Goal: Use online tool/utility

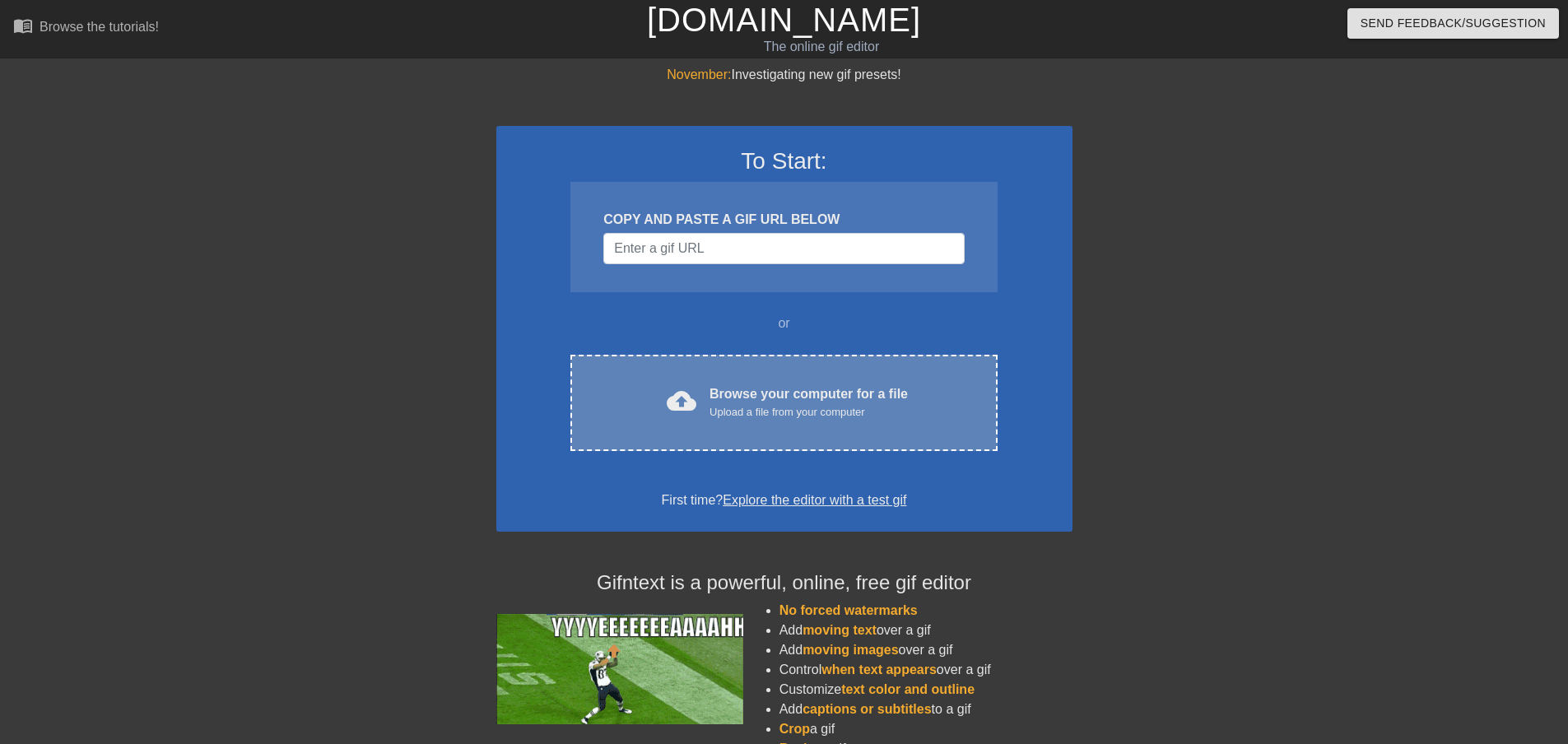
click at [734, 410] on div "Upload a file from your computer" at bounding box center [808, 412] width 198 height 16
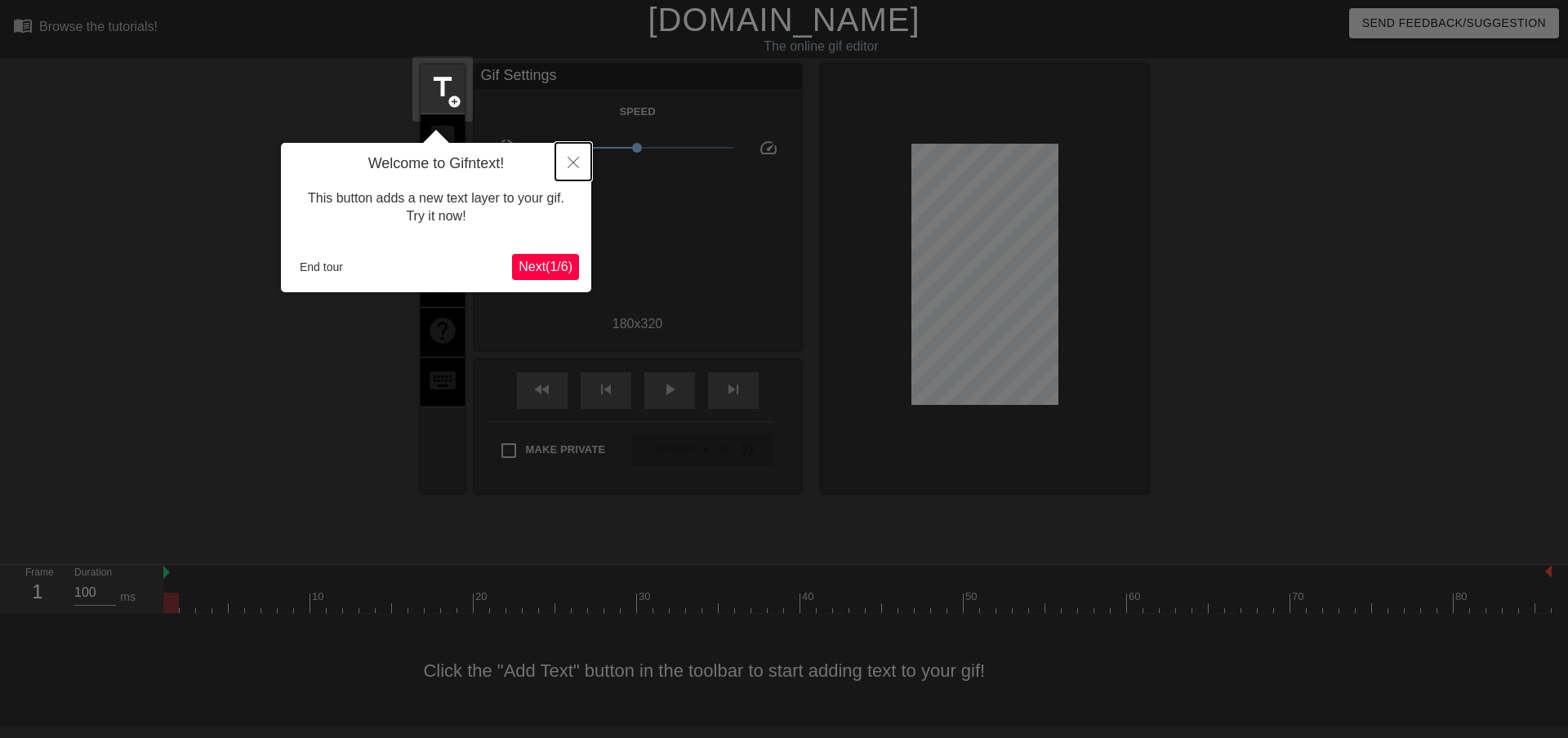
click at [572, 159] on icon "Close" at bounding box center [572, 162] width 11 height 11
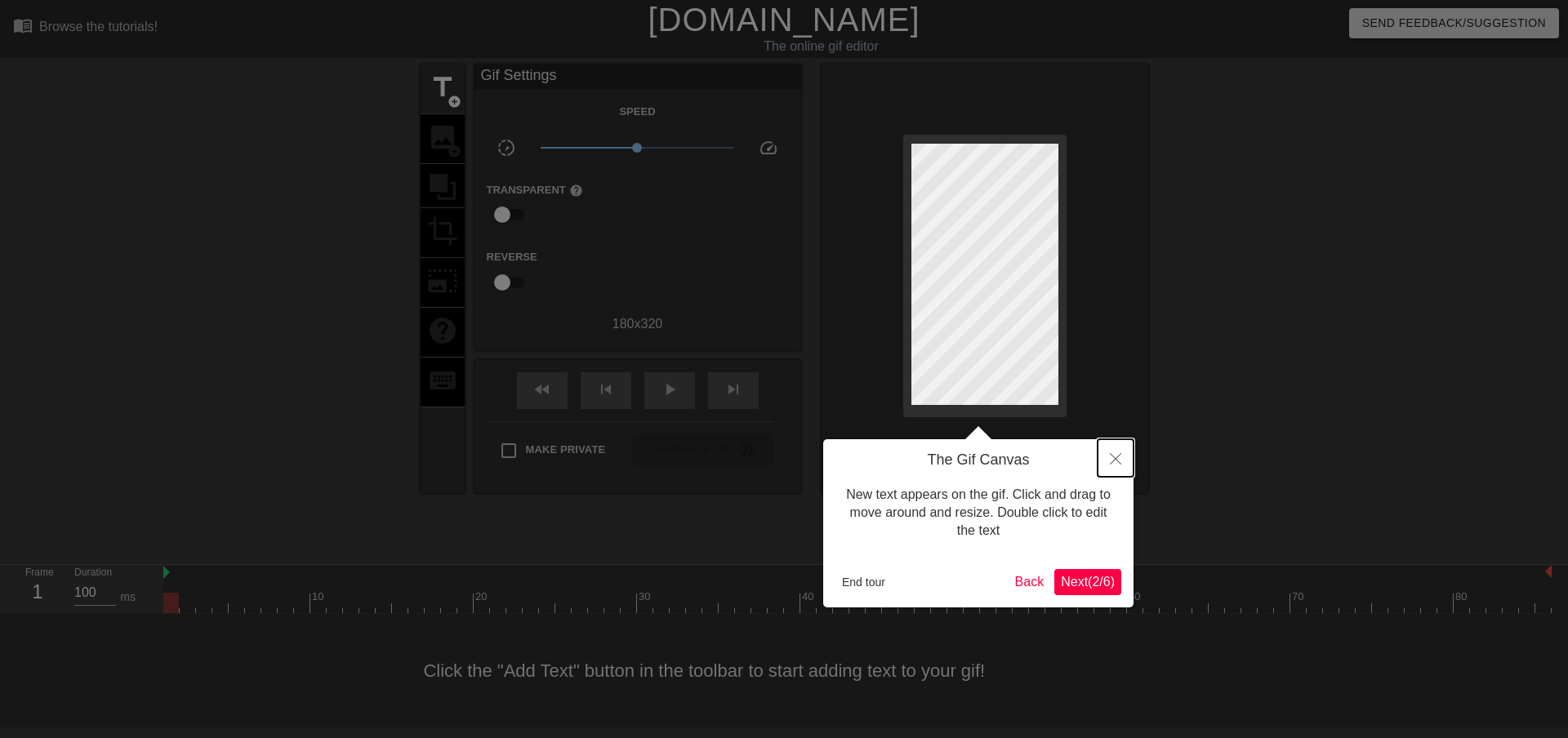
click at [1120, 451] on button "Close" at bounding box center [1116, 458] width 36 height 38
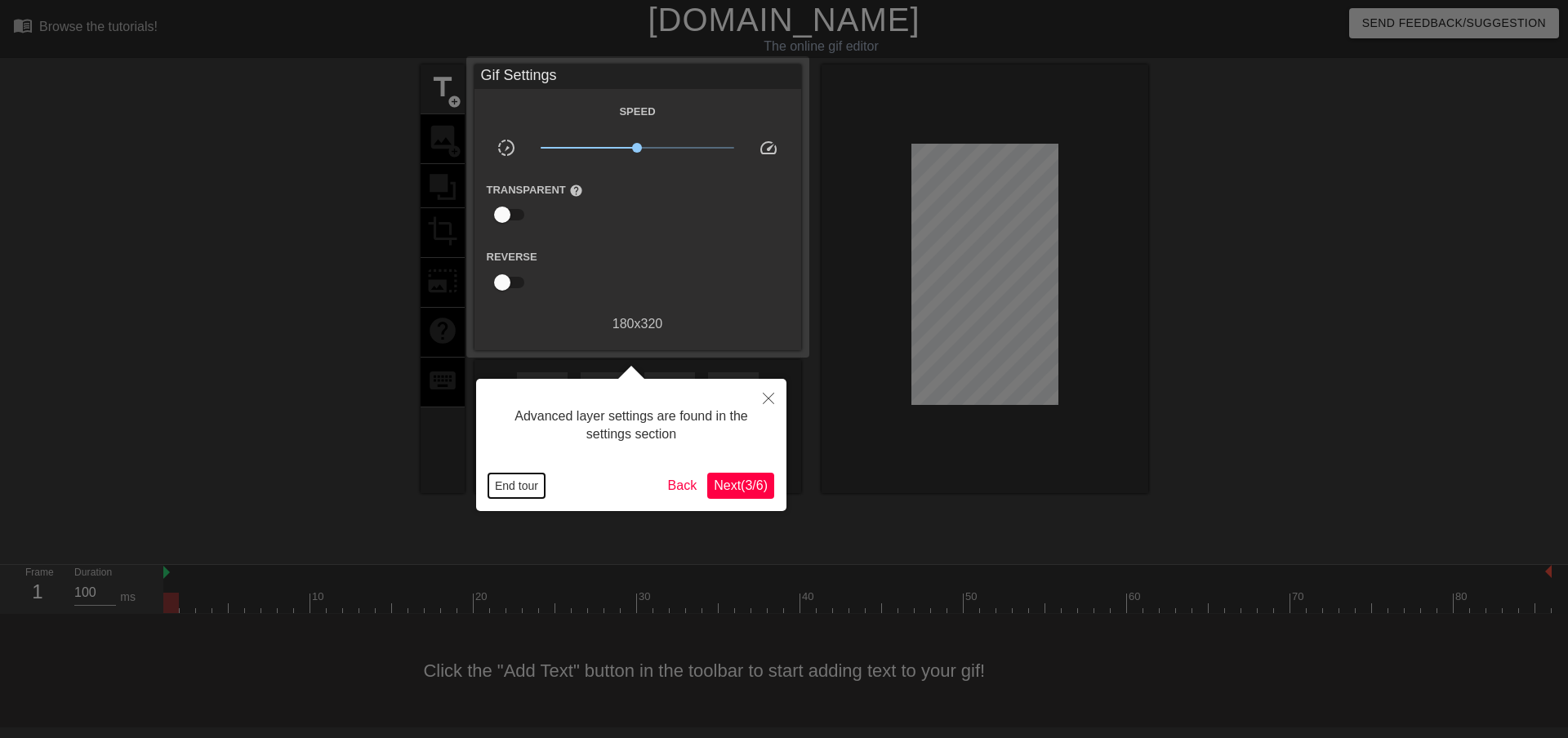
click at [513, 488] on button "End tour" at bounding box center [517, 486] width 57 height 25
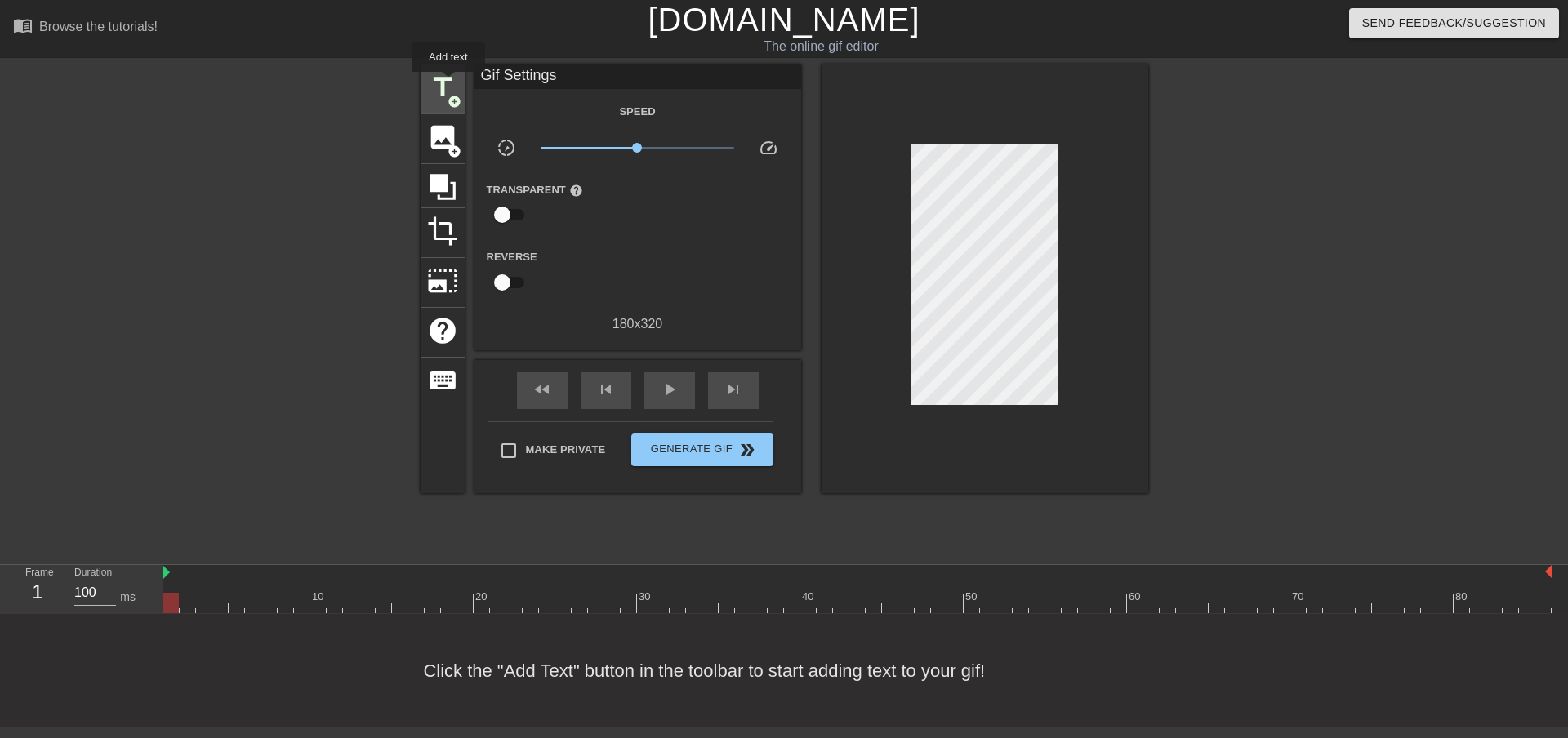
click at [449, 83] on span "title" at bounding box center [443, 88] width 31 height 31
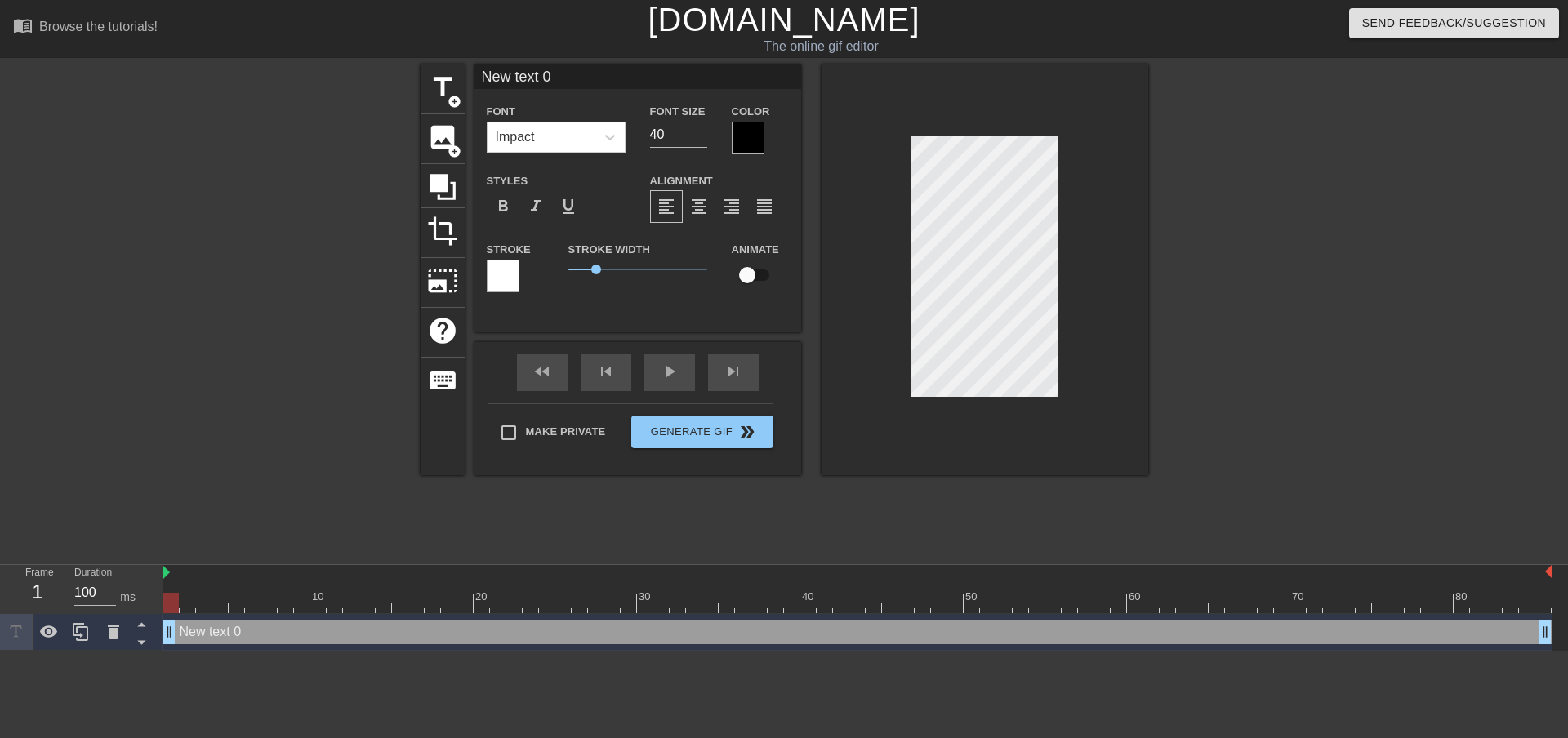
click at [503, 264] on div at bounding box center [503, 276] width 33 height 33
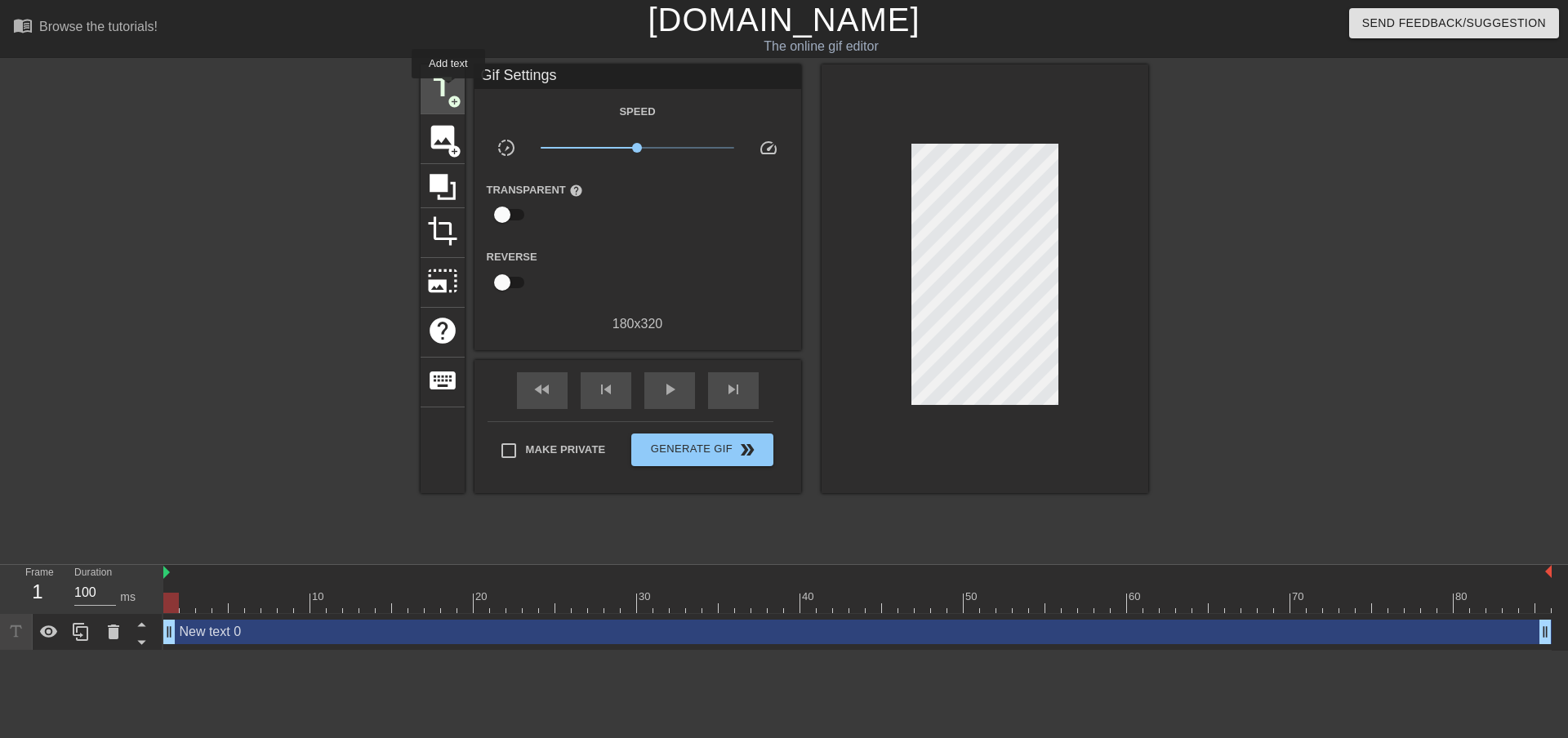
click at [449, 90] on span "title" at bounding box center [443, 88] width 31 height 31
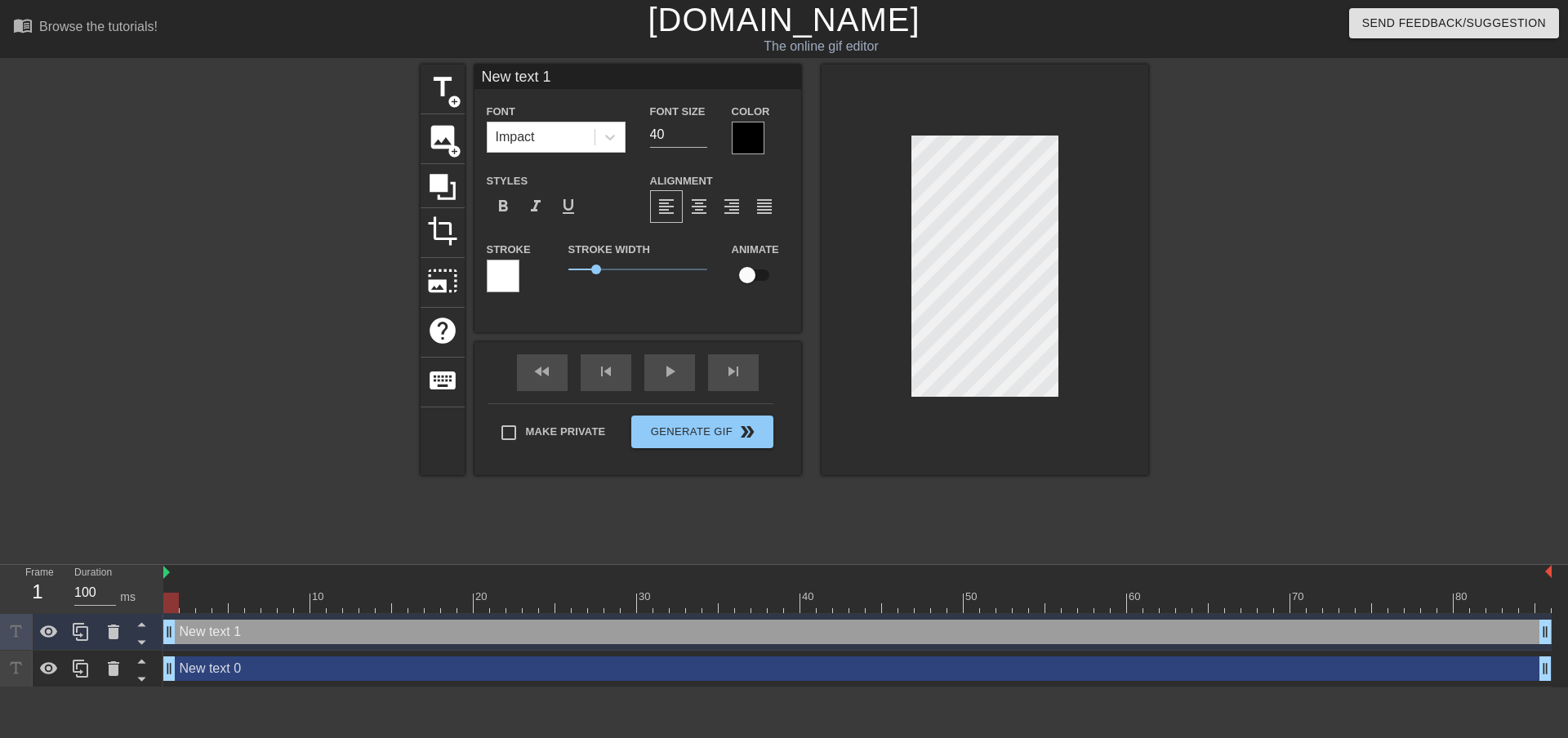
click at [747, 132] on div at bounding box center [748, 138] width 33 height 33
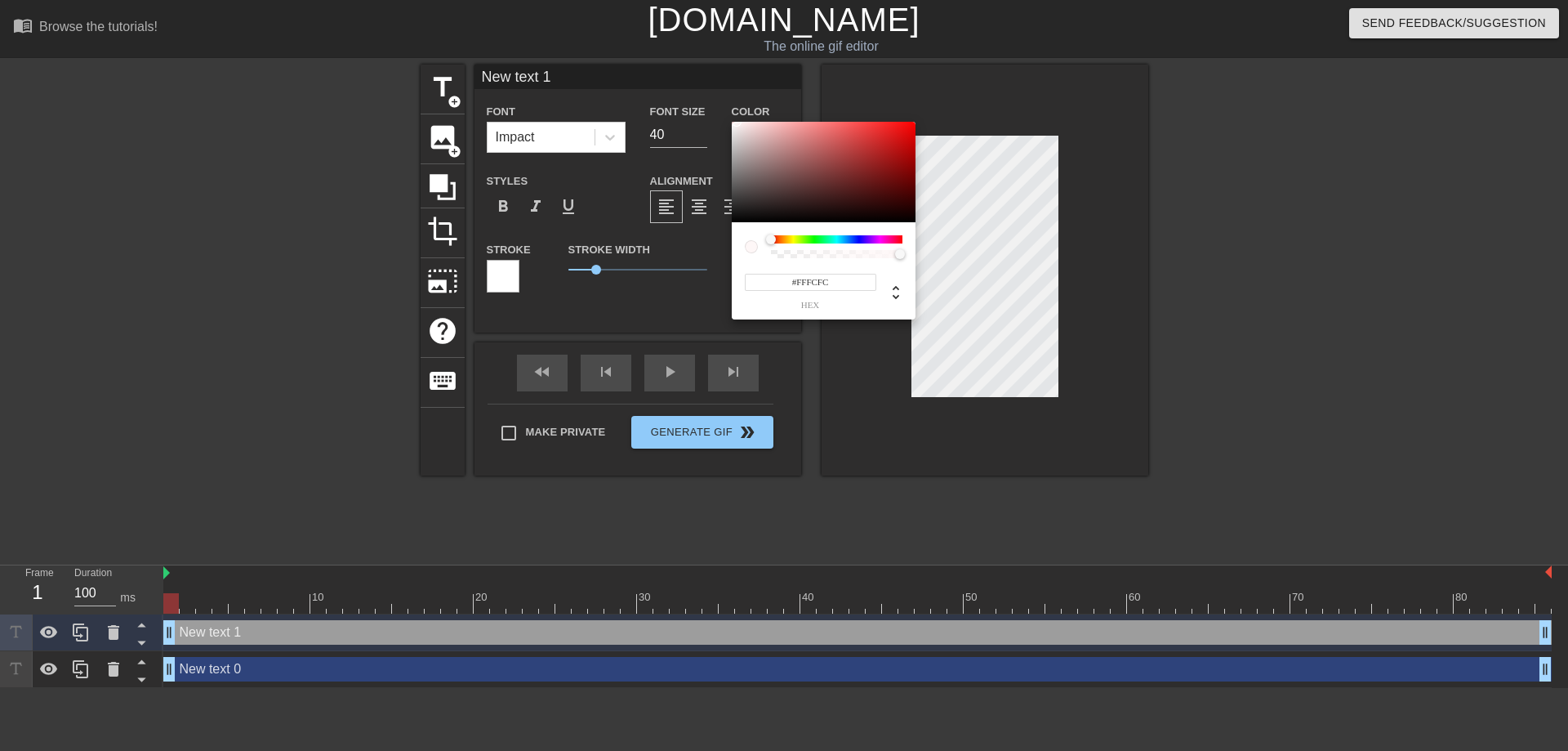
type input "#FFFFFF"
drag, startPoint x: 760, startPoint y: 154, endPoint x: 717, endPoint y: 112, distance: 60.1
click at [717, 112] on div "#FFFFFF hex" at bounding box center [784, 375] width 1568 height 751
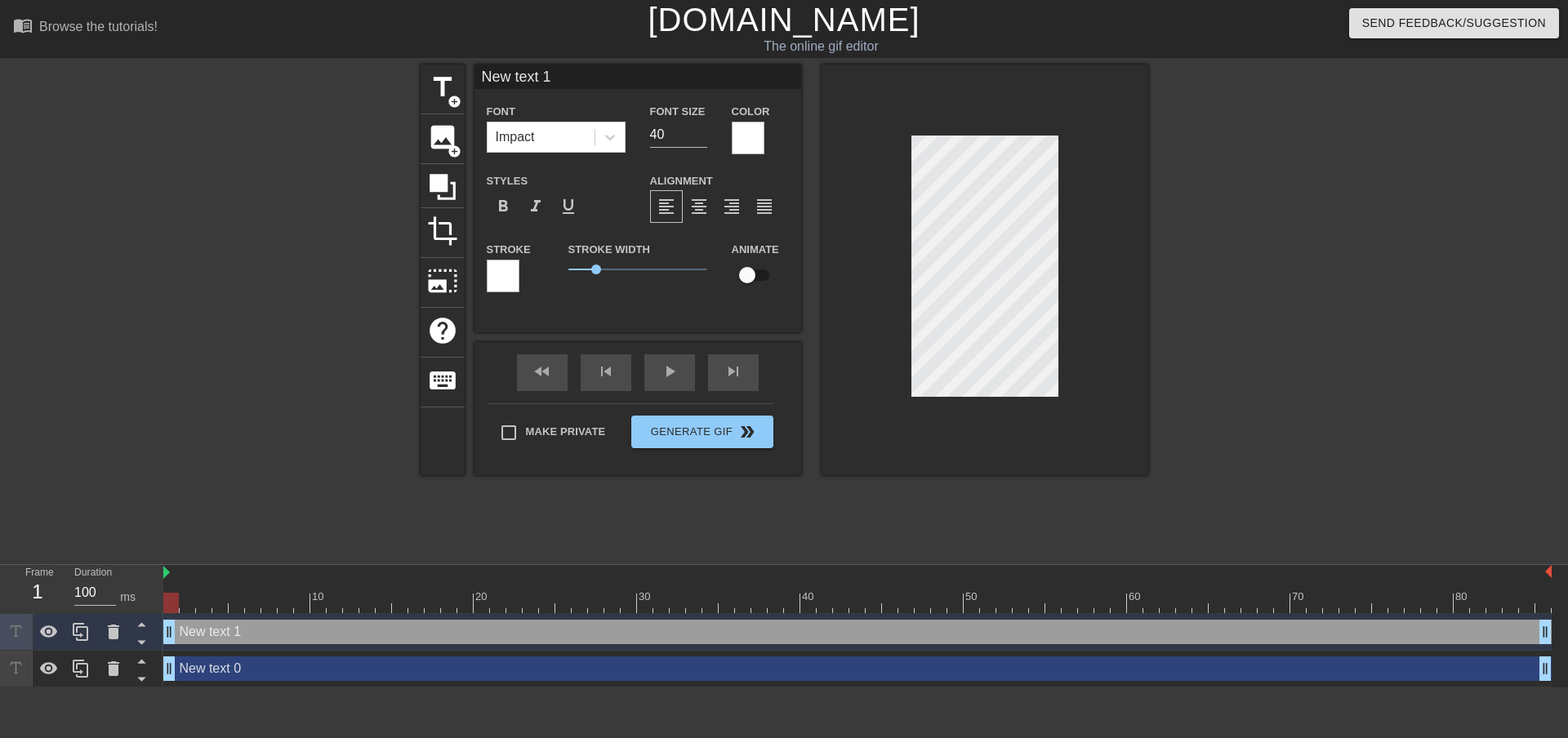
click at [506, 274] on div at bounding box center [503, 276] width 33 height 33
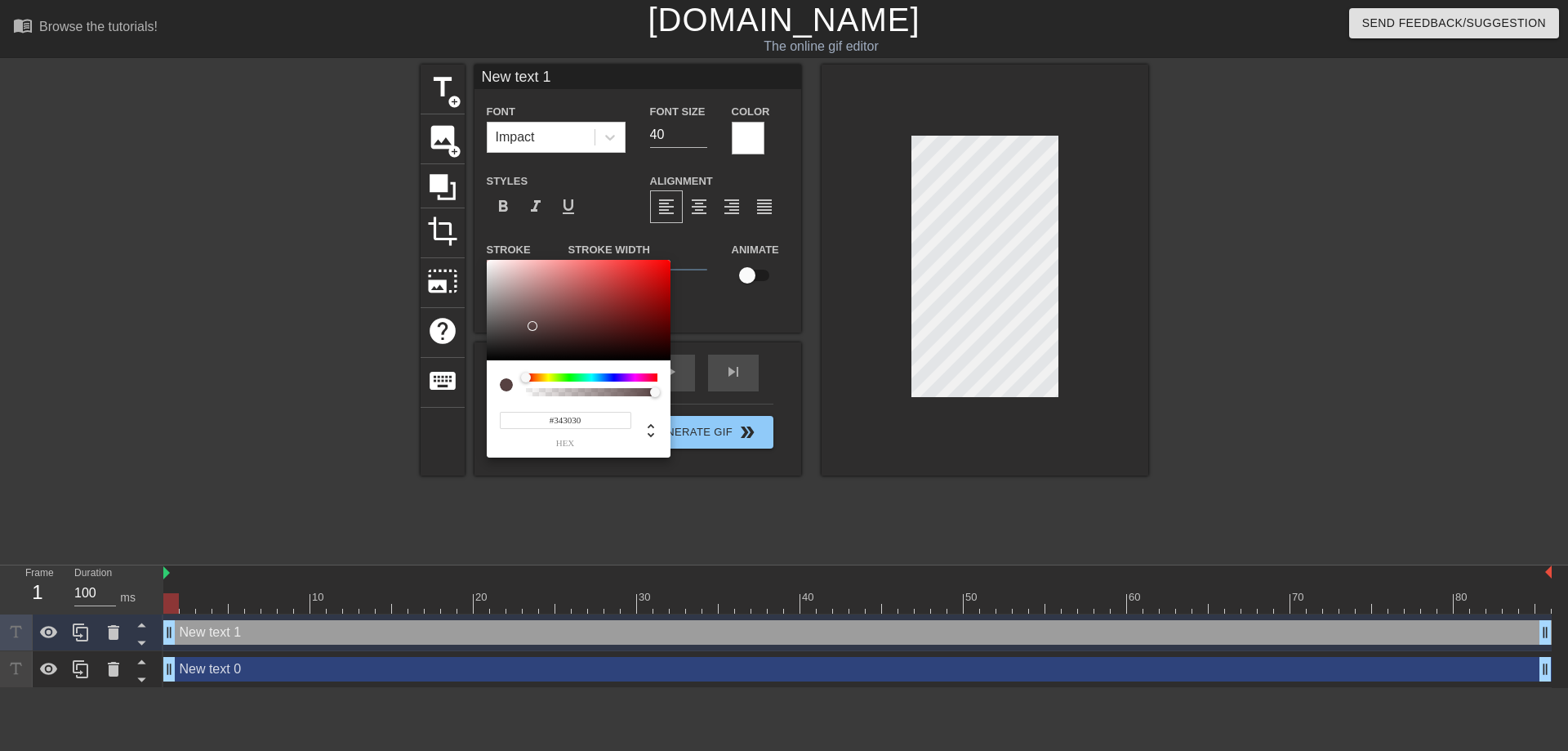
type input "#000000"
drag, startPoint x: 549, startPoint y: 306, endPoint x: 475, endPoint y: 382, distance: 106.1
click at [475, 382] on div "#000000 hex" at bounding box center [784, 375] width 1568 height 751
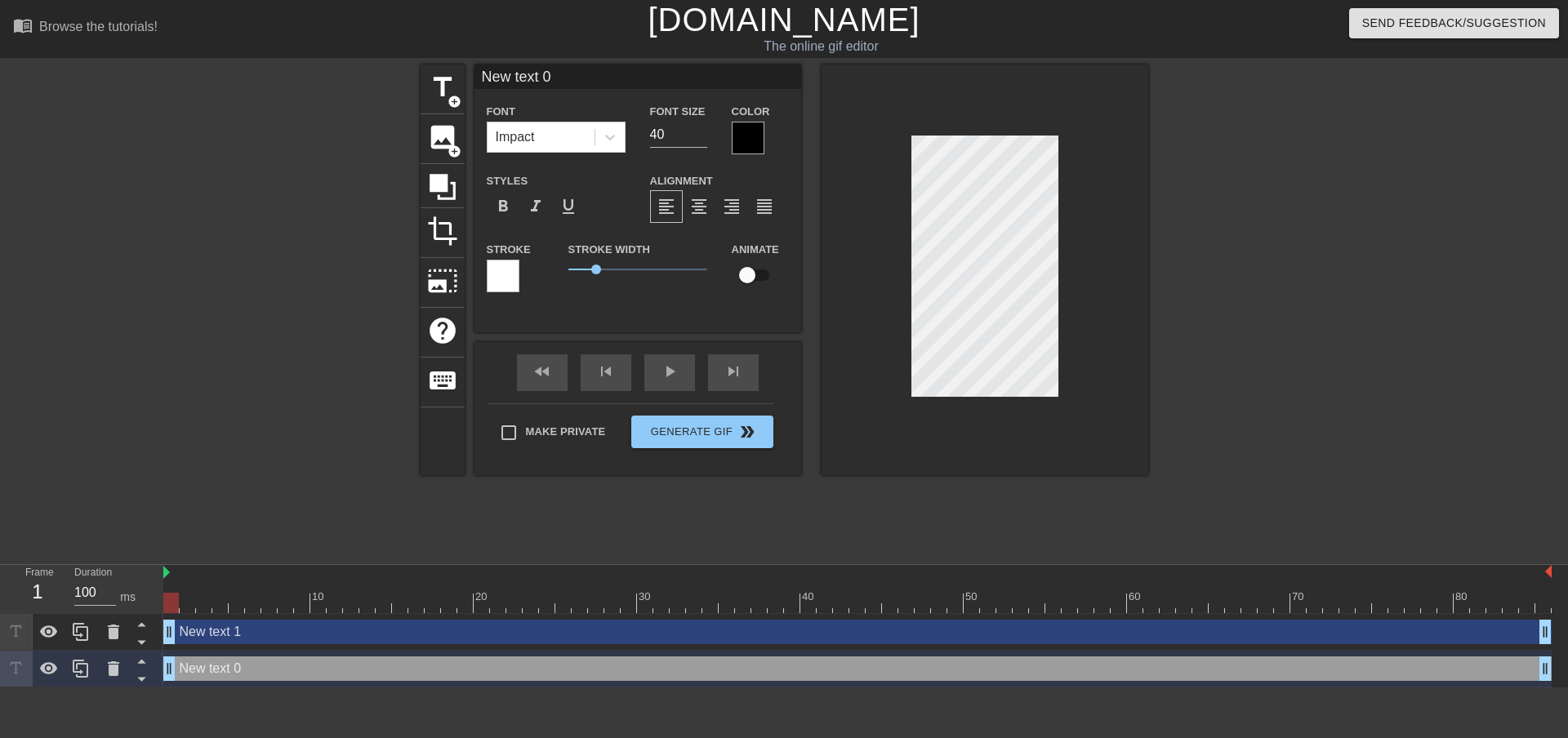
click at [503, 275] on div at bounding box center [503, 276] width 33 height 33
click at [743, 130] on div at bounding box center [748, 138] width 33 height 33
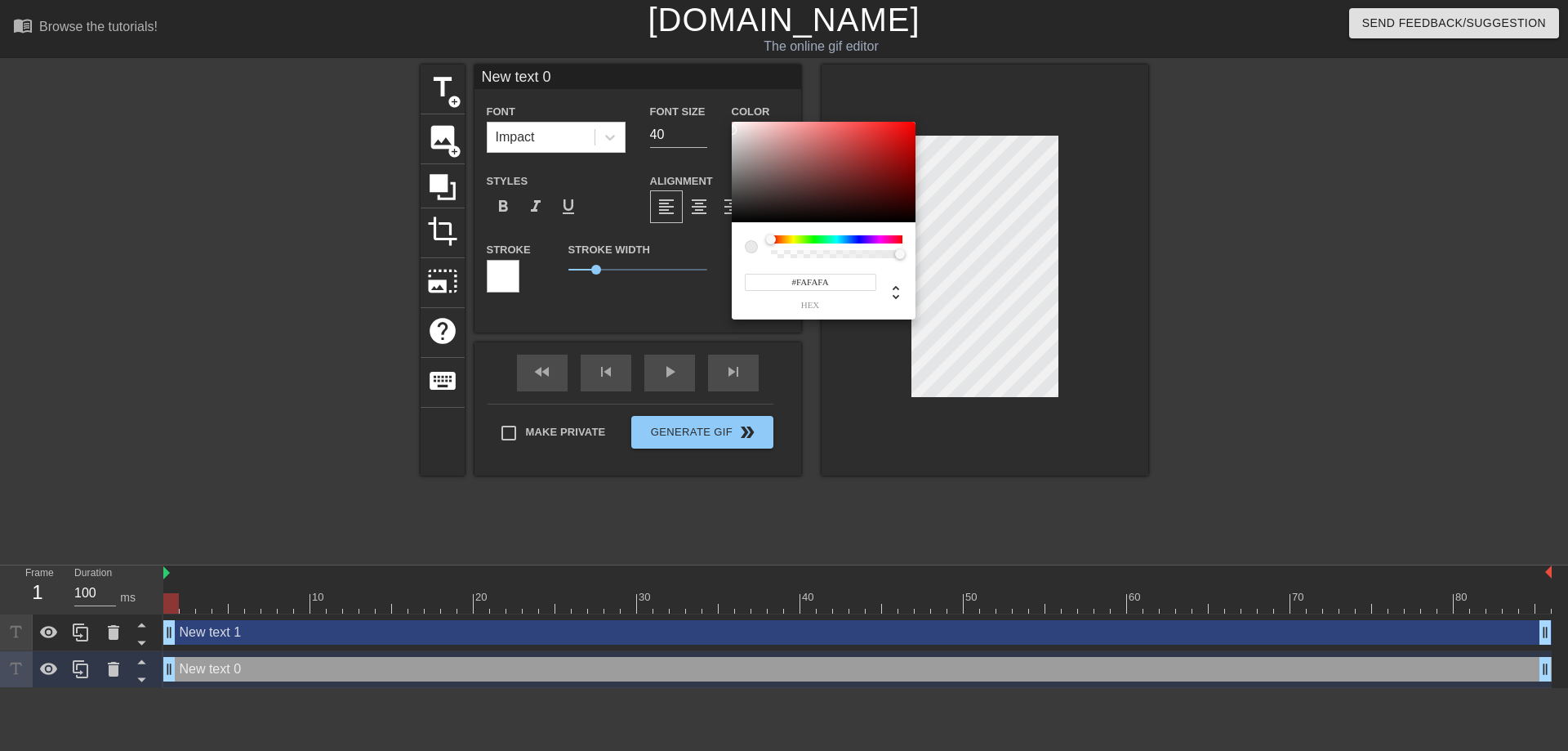
type input "#FFFFFF"
drag, startPoint x: 783, startPoint y: 167, endPoint x: 699, endPoint y: 106, distance: 103.8
click at [699, 106] on div "#FFFFFF hex" at bounding box center [784, 375] width 1568 height 751
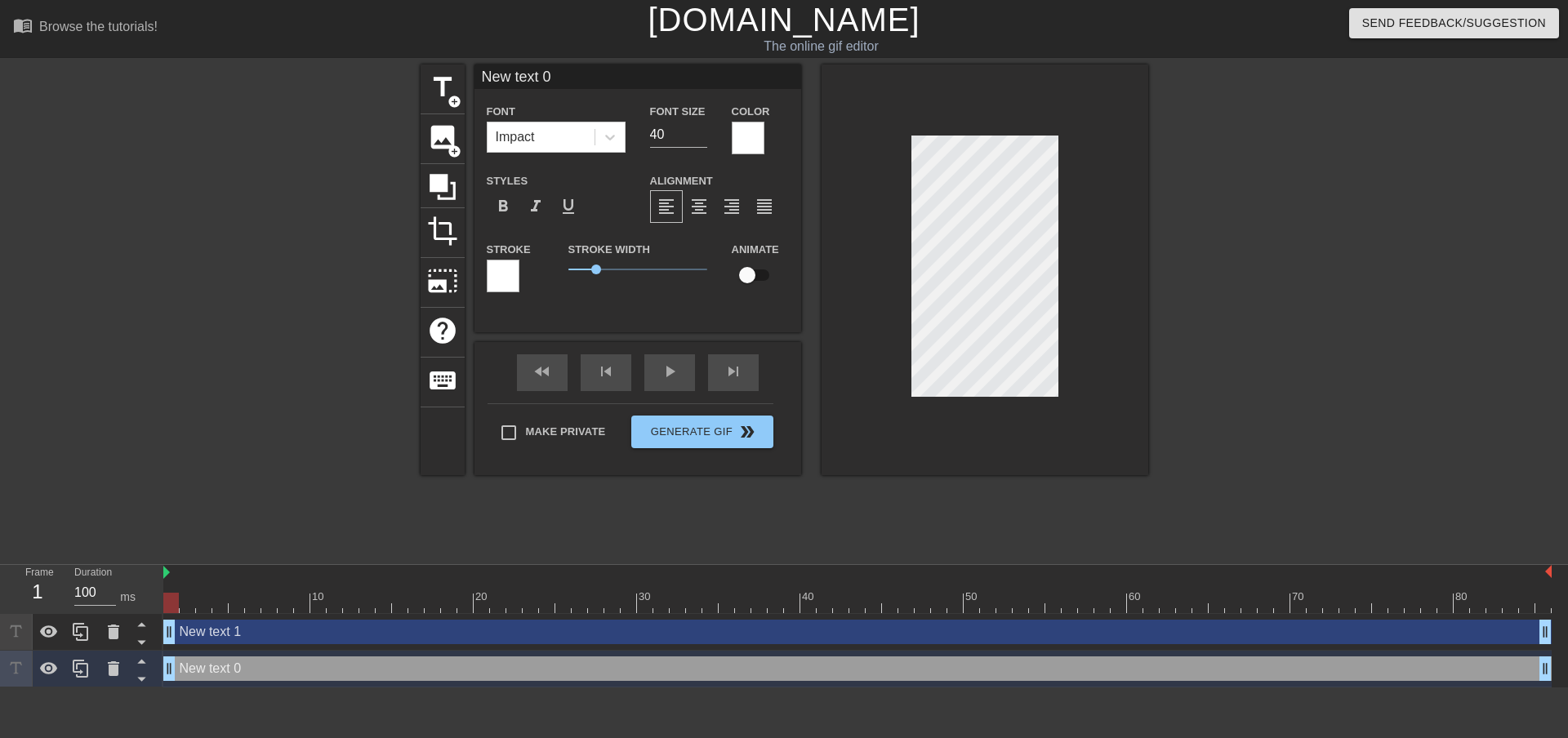
click at [494, 278] on div at bounding box center [503, 276] width 33 height 33
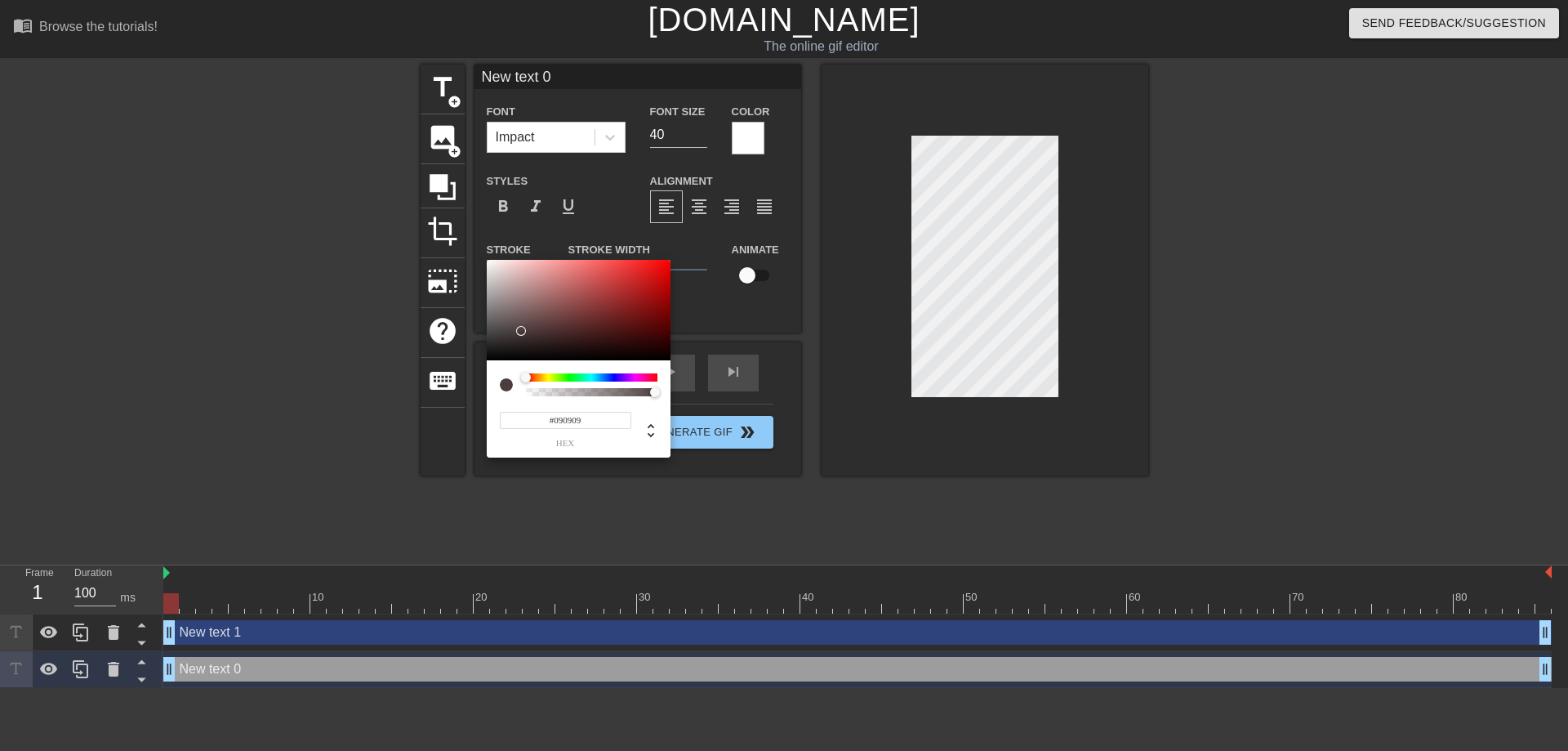
type input "#000000"
drag, startPoint x: 514, startPoint y: 336, endPoint x: 464, endPoint y: 383, distance: 68.6
click at [464, 383] on div "#000000 hex" at bounding box center [784, 375] width 1568 height 751
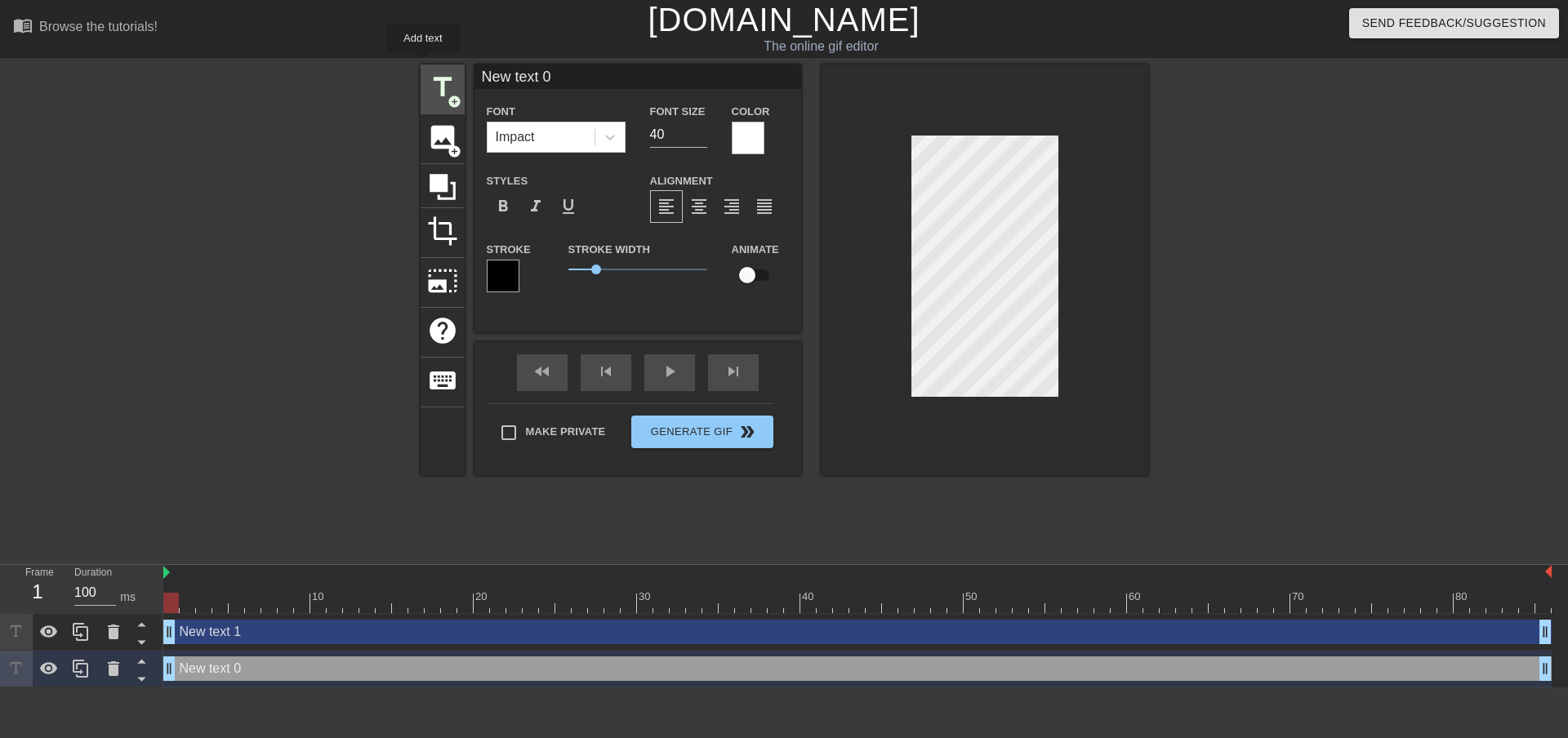
drag, startPoint x: 558, startPoint y: 77, endPoint x: 423, endPoint y: 64, distance: 135.6
click at [423, 64] on div "title add_circle image add_circle crop photo_size_select_large help keyboard Ne…" at bounding box center [784, 269] width 728 height 411
type input "ОП ОП ОП"
click at [1227, 229] on div at bounding box center [1291, 309] width 245 height 490
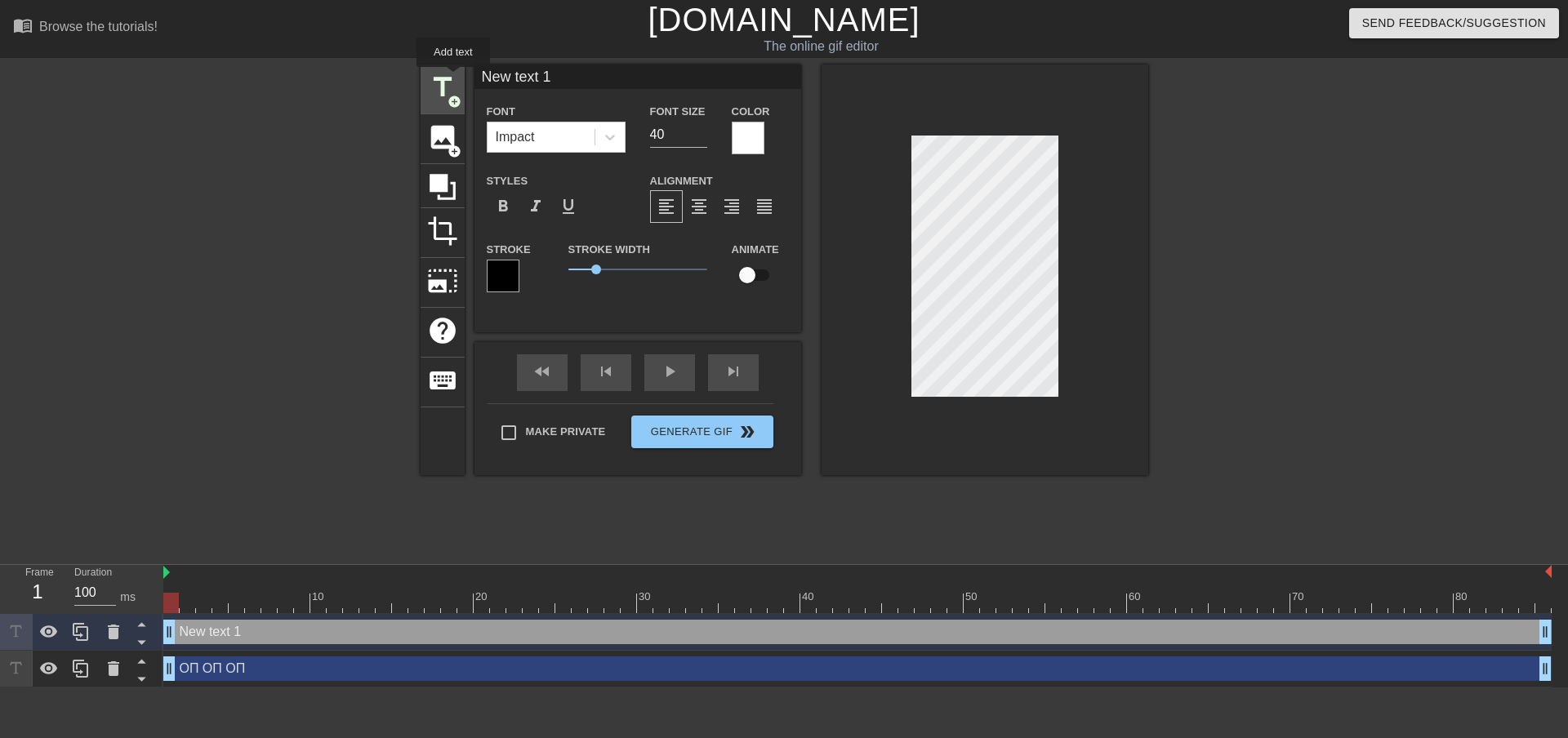
drag, startPoint x: 582, startPoint y: 76, endPoint x: 453, endPoint y: 78, distance: 129.0
click at [453, 78] on div "title add_circle image add_circle crop photo_size_select_large help keyboard Ne…" at bounding box center [784, 269] width 728 height 411
type input "з"
type input "захуячил 20 крабиков"
click at [869, 279] on div at bounding box center [984, 269] width 327 height 411
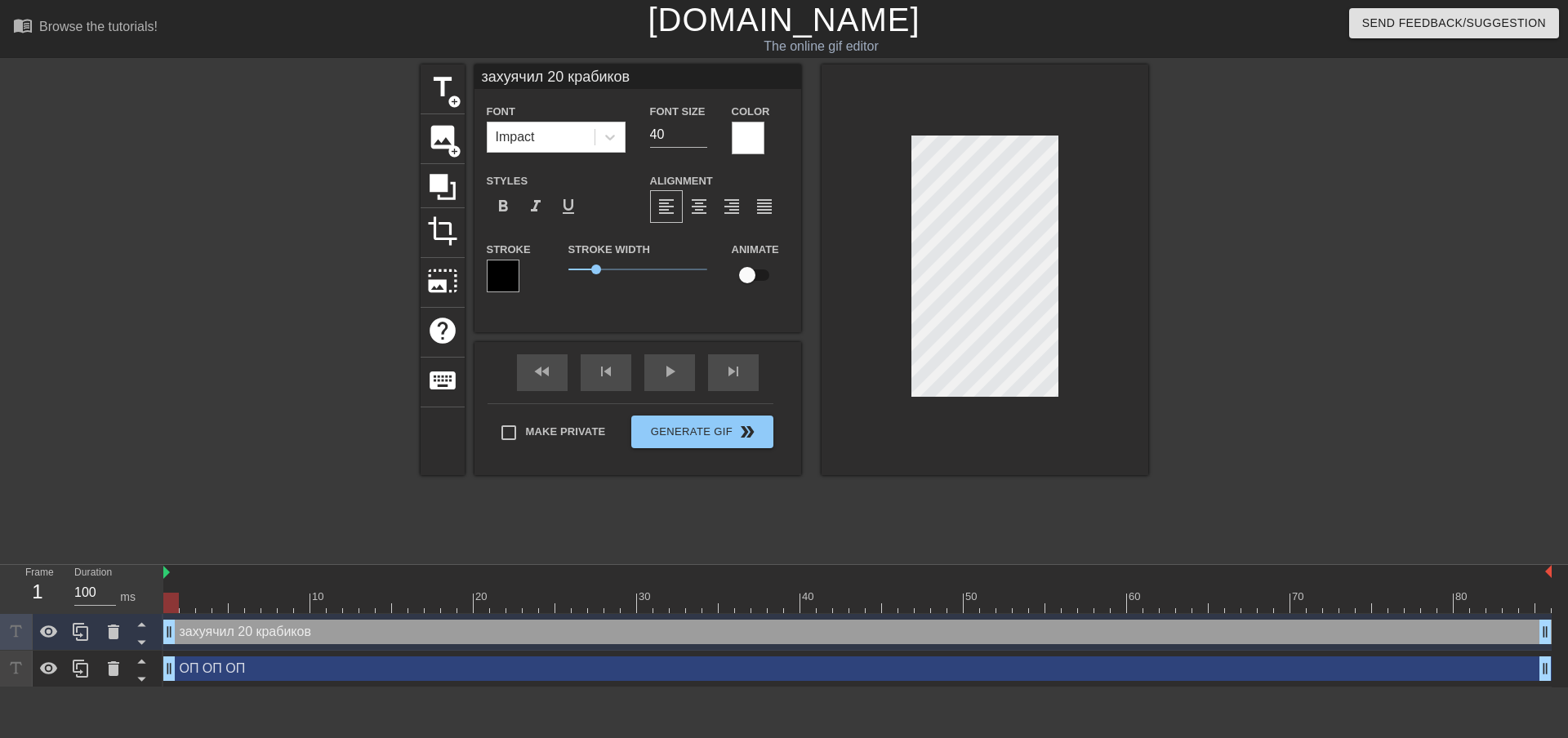
click at [1126, 272] on div at bounding box center [984, 269] width 327 height 411
click at [1220, 330] on div at bounding box center [1291, 309] width 245 height 490
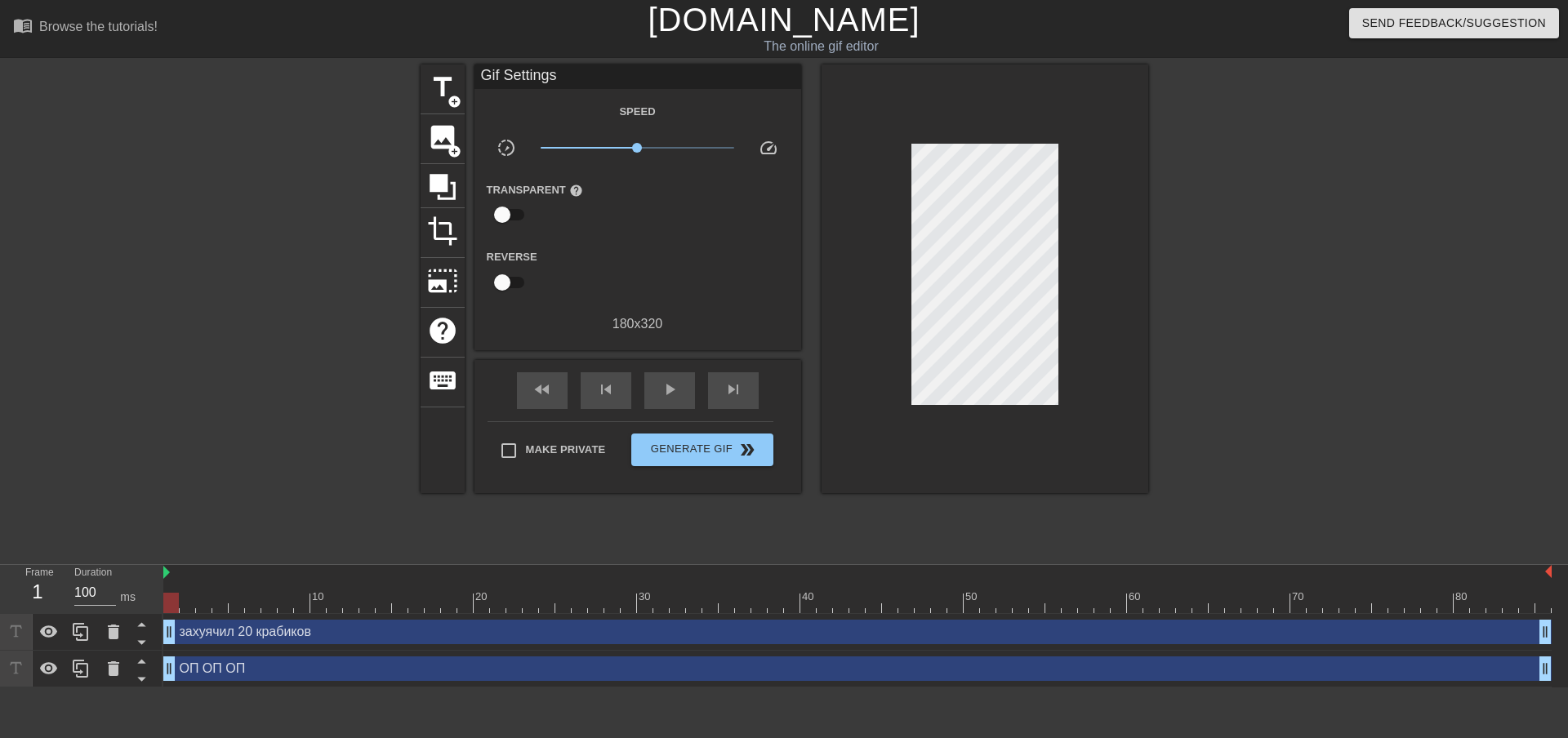
click at [1287, 339] on div at bounding box center [1291, 309] width 245 height 490
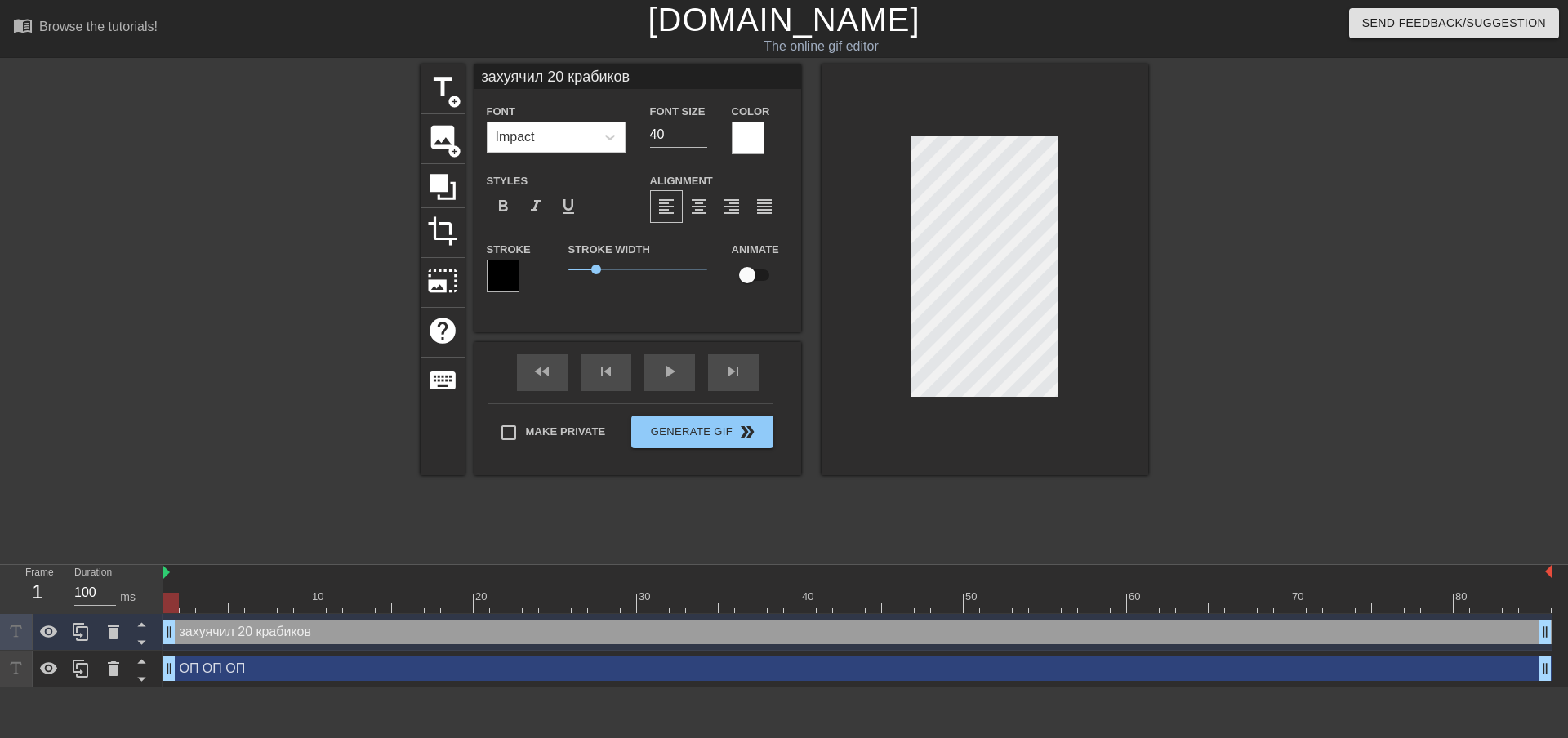
click at [1285, 339] on div at bounding box center [1291, 309] width 245 height 490
click at [664, 76] on input "захуячил 20 крабиков" at bounding box center [638, 76] width 327 height 25
click at [661, 80] on input "захуячил 20 крабиков" at bounding box center [638, 76] width 327 height 25
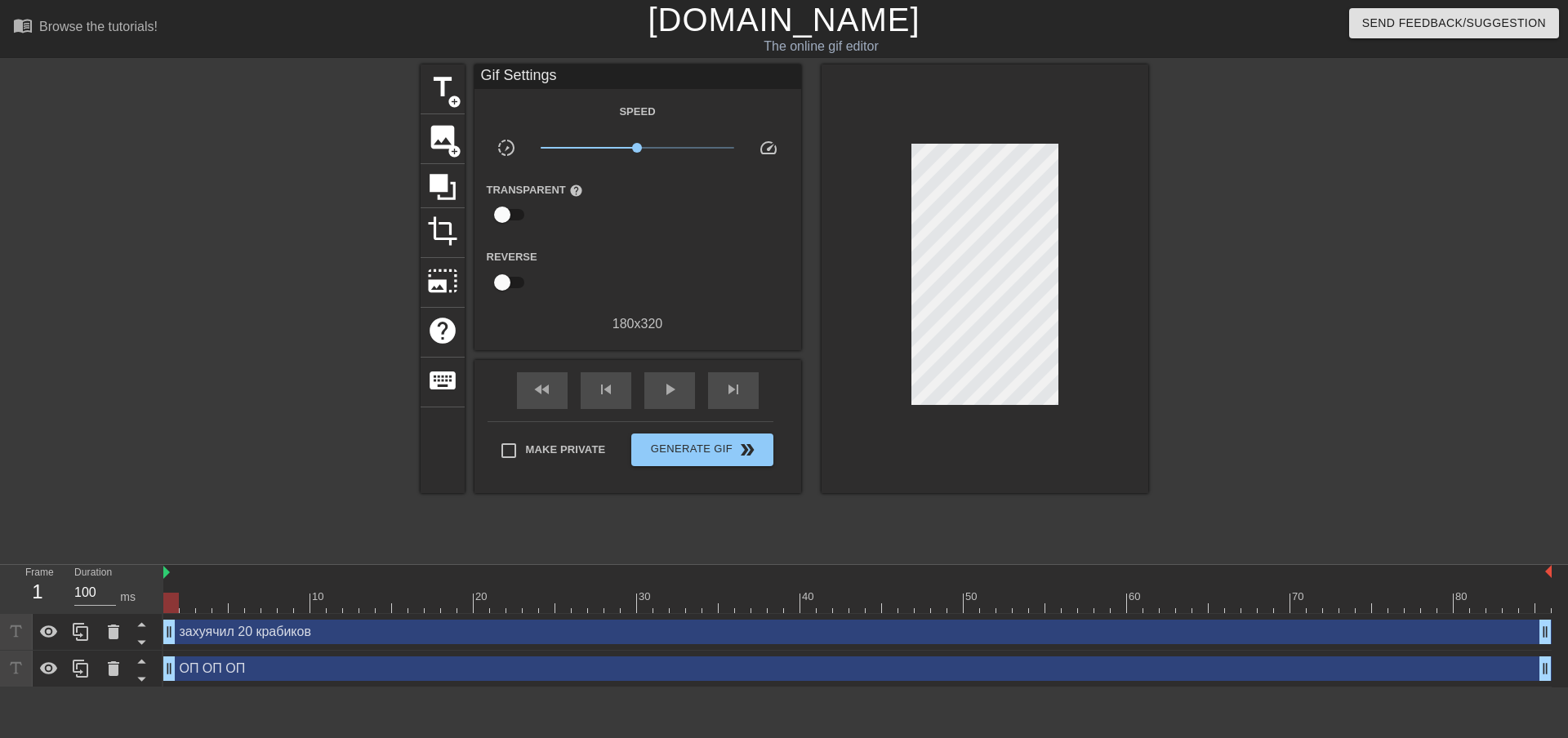
click at [1190, 325] on div at bounding box center [1291, 309] width 245 height 490
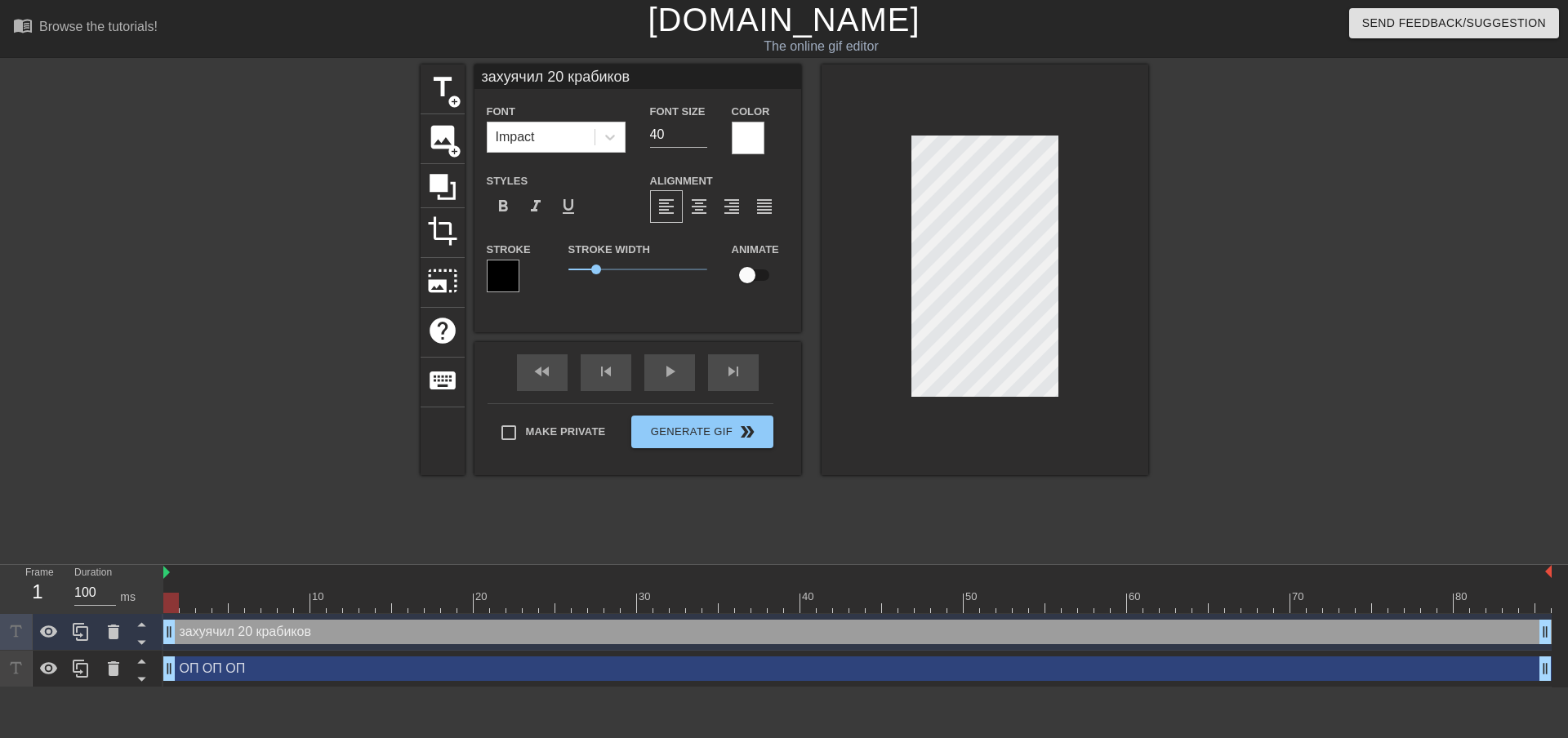
click at [1280, 334] on div at bounding box center [1291, 309] width 245 height 490
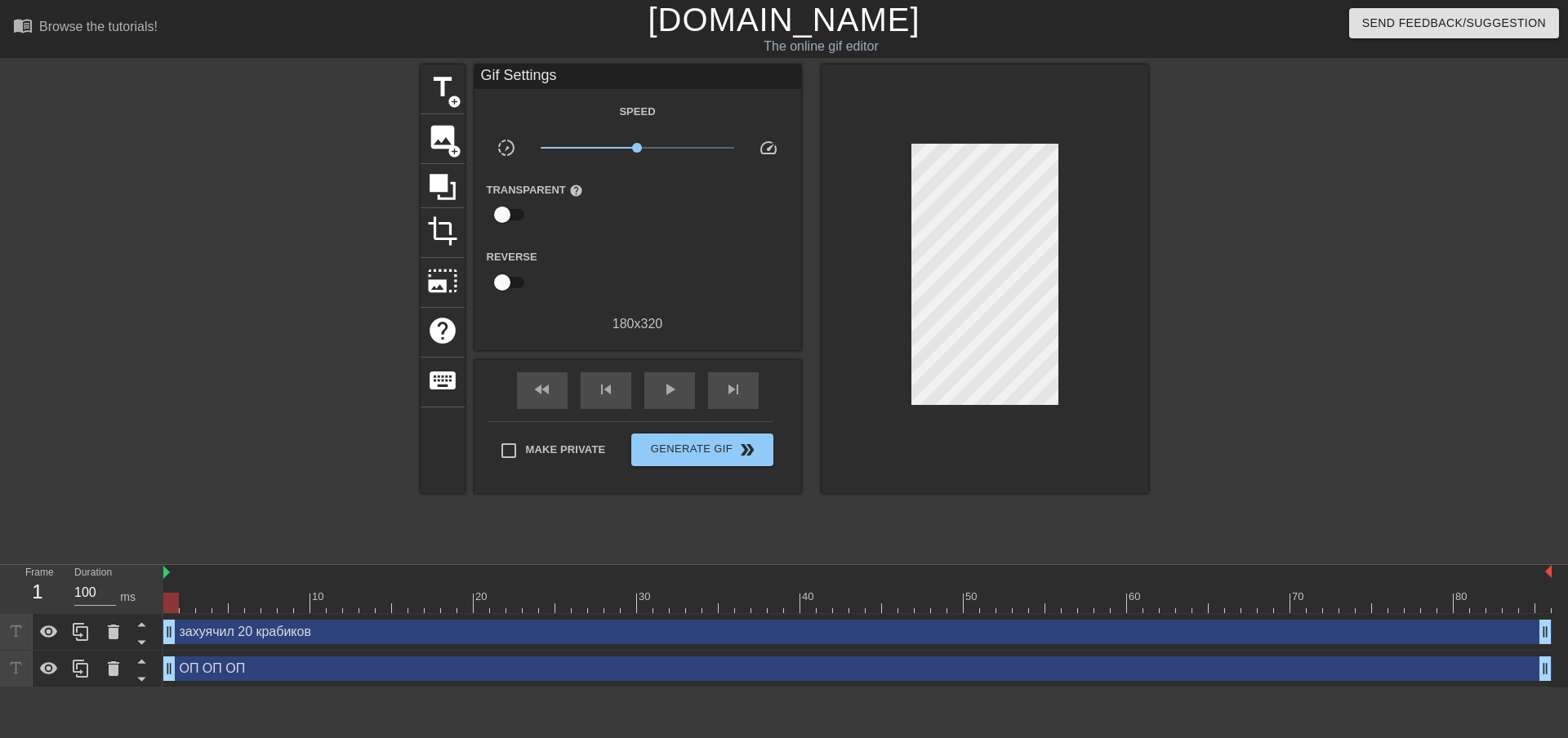
click at [1300, 302] on div at bounding box center [1291, 309] width 245 height 490
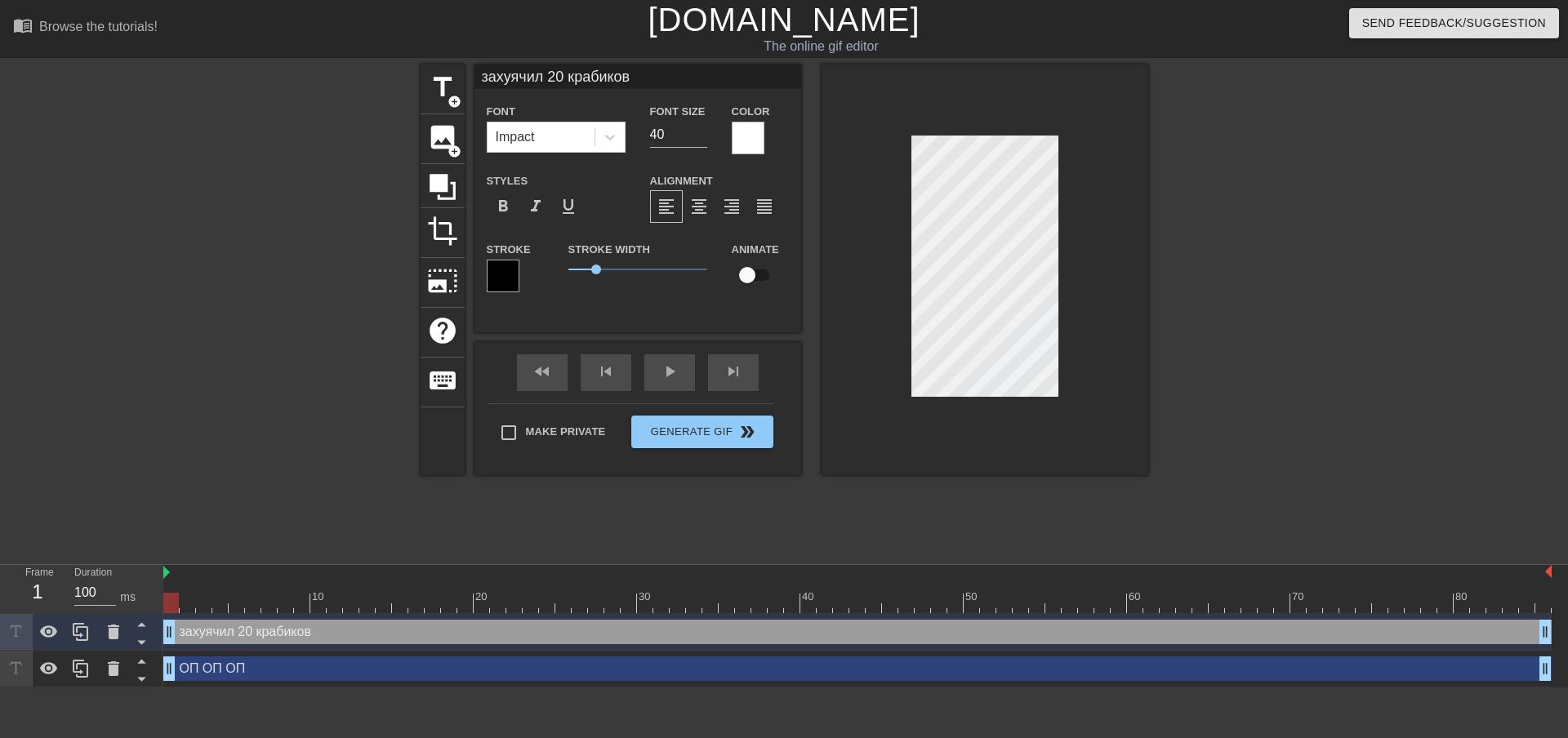
click at [1245, 312] on div at bounding box center [1291, 309] width 245 height 490
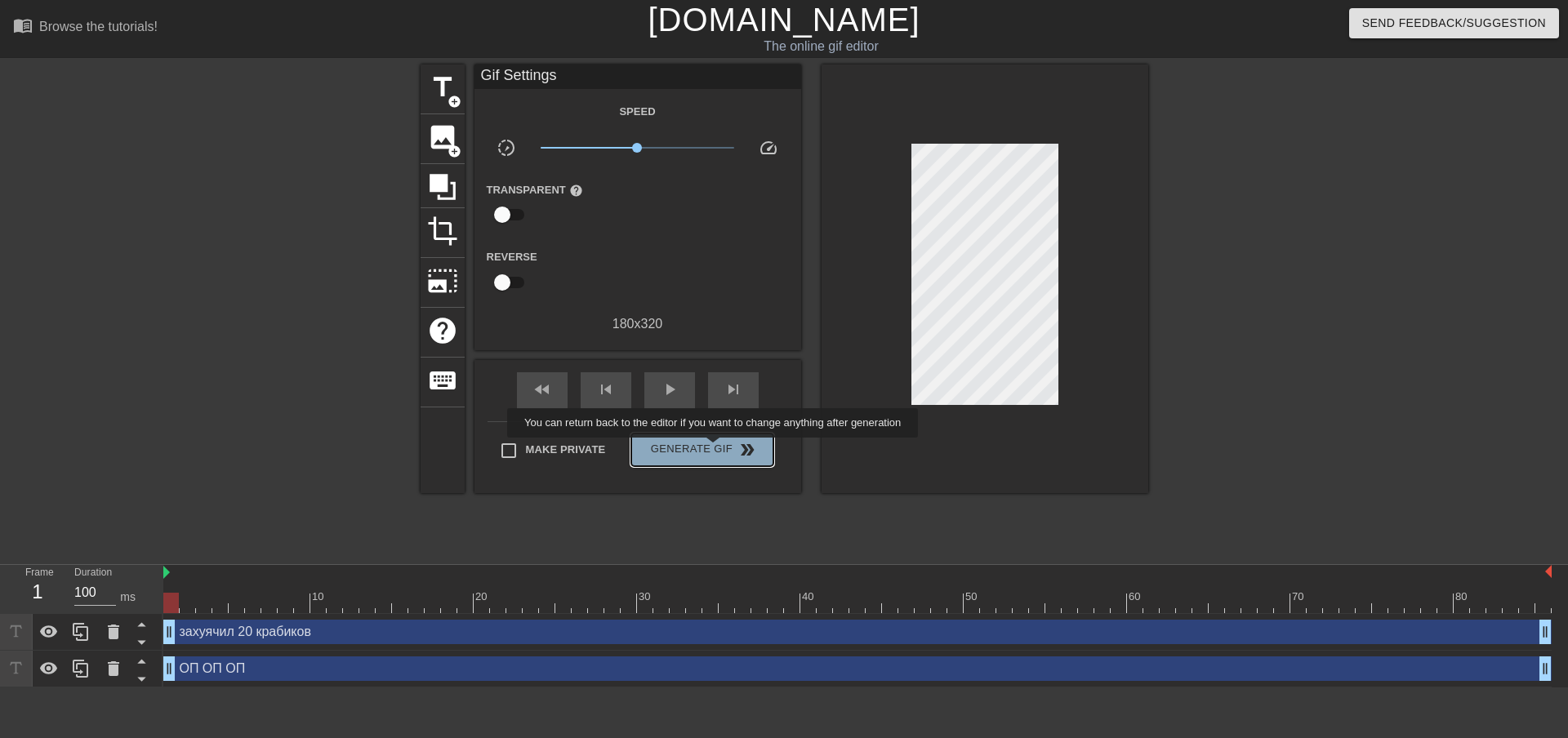
click at [715, 449] on span "Generate Gif double_arrow" at bounding box center [701, 450] width 128 height 20
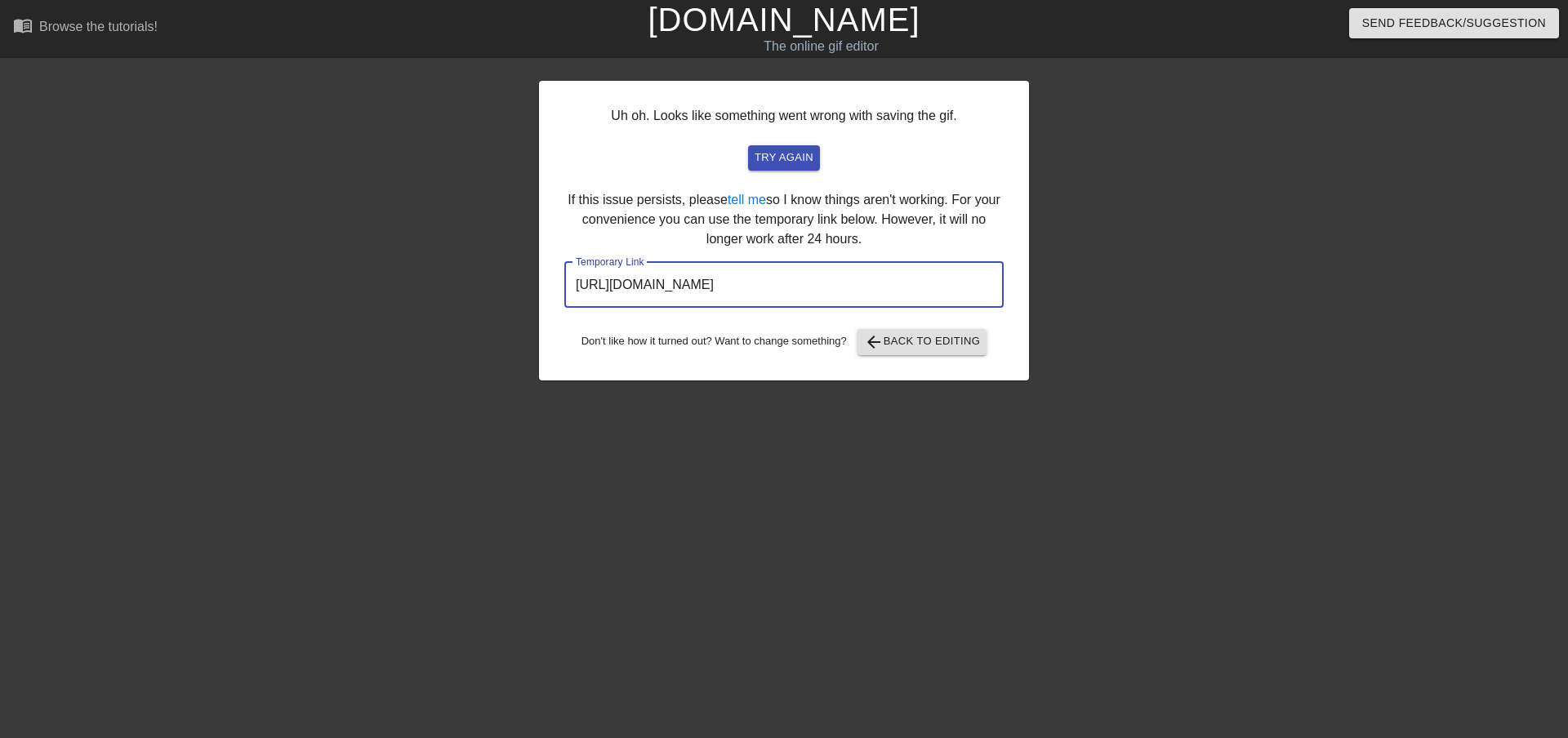
drag, startPoint x: 934, startPoint y: 290, endPoint x: 533, endPoint y: 275, distance: 401.3
click at [533, 275] on div "Uh oh. Looks like something went wrong with saving the gif. try again If this i…" at bounding box center [784, 309] width 1568 height 490
